Goal: Task Accomplishment & Management: Use online tool/utility

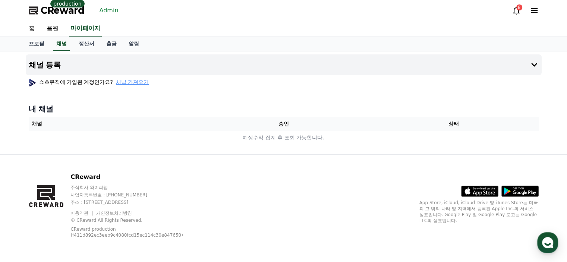
click at [160, 25] on div "홈 음원 마이페이지" at bounding box center [284, 29] width 522 height 16
click at [384, 65] on button "채널 등록" at bounding box center [284, 64] width 516 height 21
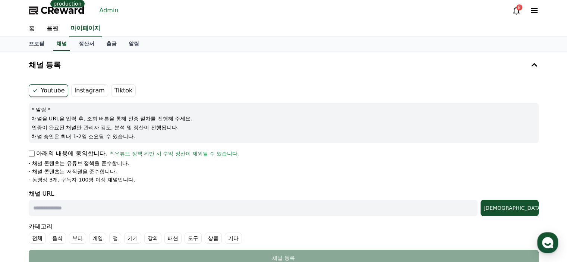
click at [160, 77] on div "채널 등록 Youtube Instagram Tiktok * 알림 * 채널을 URL을 입력 후, 조회 버튼을 통해 인증 절차를 진행해 주세요. …" at bounding box center [284, 161] width 516 height 215
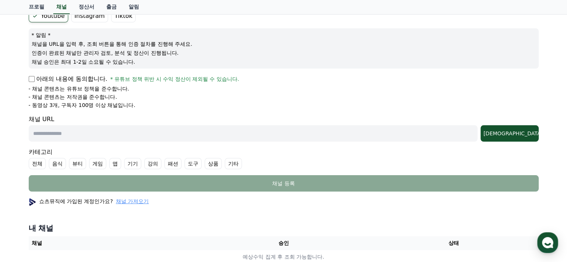
scroll to position [112, 0]
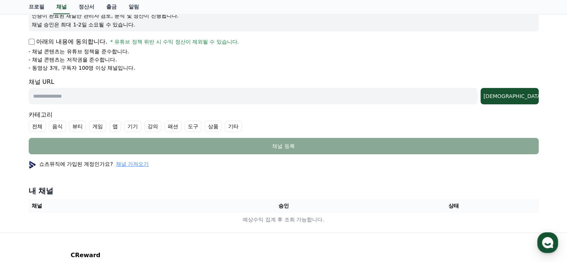
click at [94, 98] on input "text" at bounding box center [253, 96] width 449 height 16
paste input "**********"
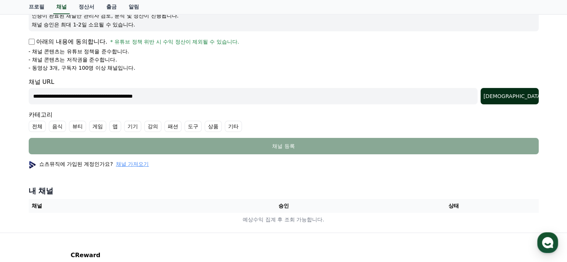
type input "**********"
click at [527, 94] on div "[DEMOGRAPHIC_DATA]" at bounding box center [509, 95] width 52 height 7
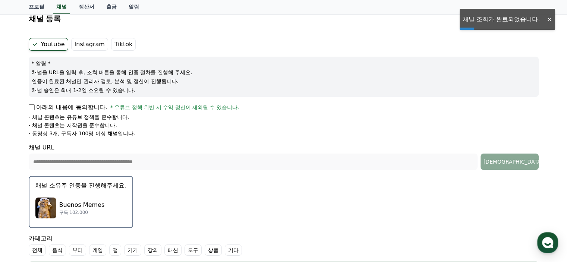
scroll to position [0, 0]
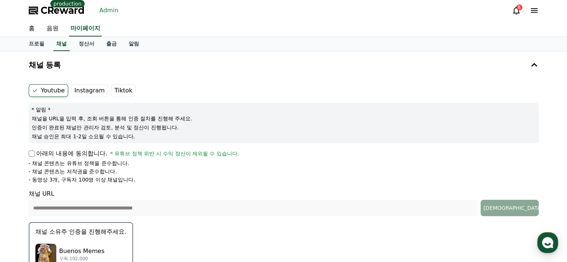
click at [74, 14] on span "CReward" at bounding box center [63, 10] width 44 height 12
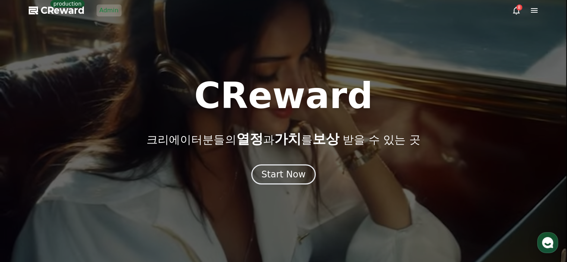
click at [98, 9] on link "Admin" at bounding box center [109, 10] width 25 height 12
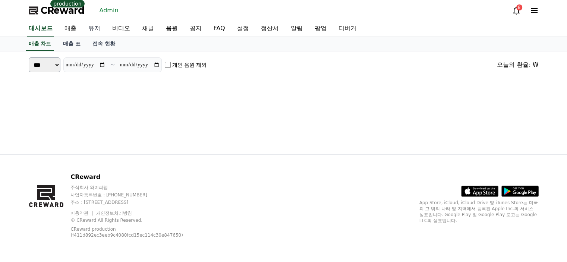
click at [95, 26] on link "유저" at bounding box center [94, 29] width 24 height 16
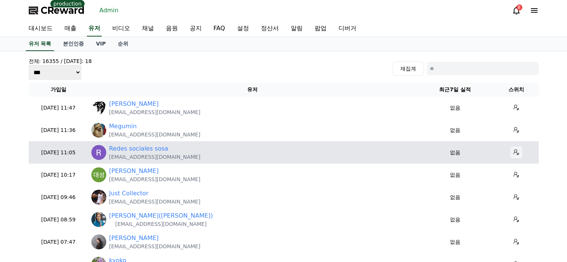
click at [513, 152] on icon at bounding box center [516, 152] width 6 height 6
